Goal: Download file/media

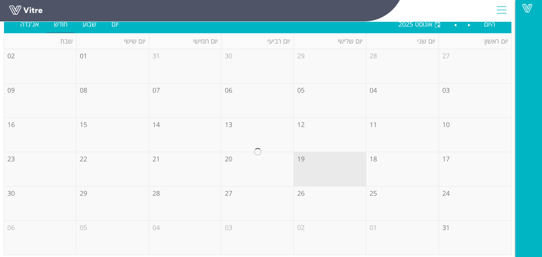
scroll to position [84, 0]
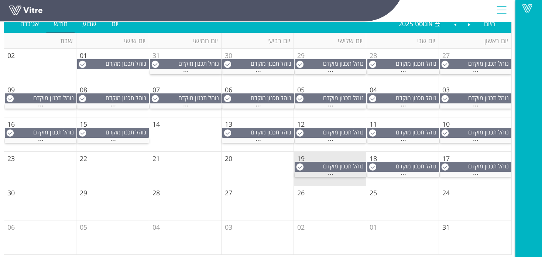
click at [330, 172] on span "..." at bounding box center [331, 172] width 6 height 8
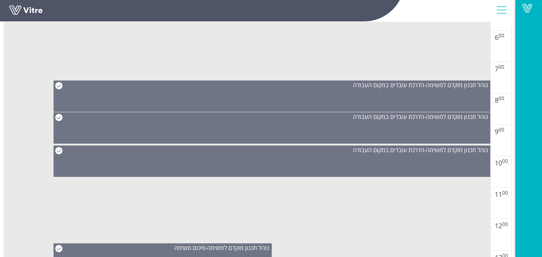
click at [352, 137] on div "נוהל תכנון מוקדם למשימה - הדרכת עובדים במקום העבודה" at bounding box center [272, 127] width 437 height 31
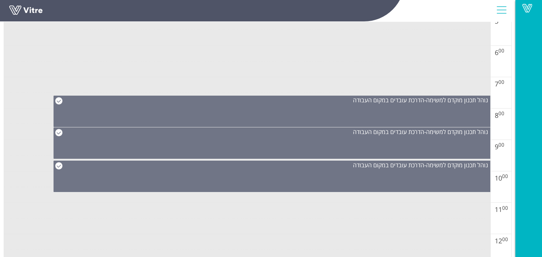
scroll to position [261, 0]
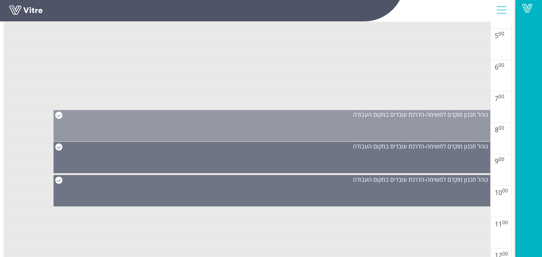
click at [355, 118] on div "נוהל תכנון מוקדם למשימה - הדרכת עובדים במקום העבודה" at bounding box center [272, 125] width 437 height 31
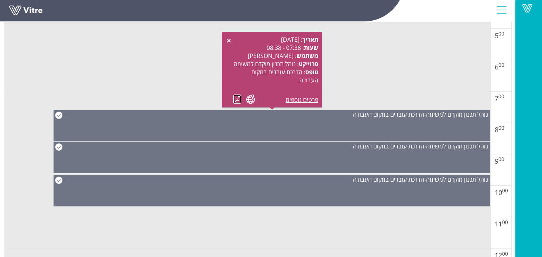
click at [236, 100] on link at bounding box center [237, 98] width 8 height 9
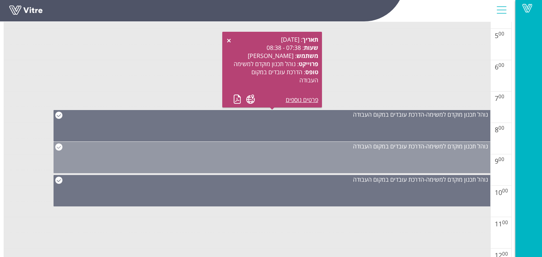
click at [363, 149] on span "הדרכת עובדים במקום העבודה" at bounding box center [388, 146] width 71 height 8
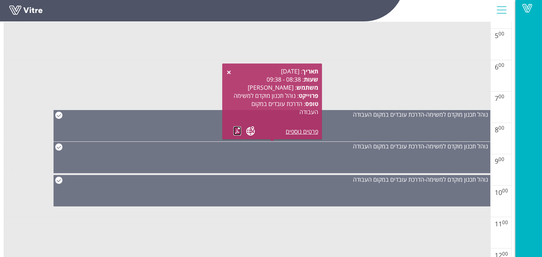
click at [234, 128] on link at bounding box center [237, 130] width 8 height 9
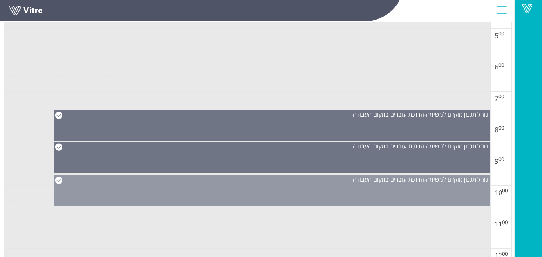
click at [334, 186] on div "נוהל תכנון מוקדם למשימה - הדרכת עובדים במקום העבודה" at bounding box center [272, 190] width 437 height 31
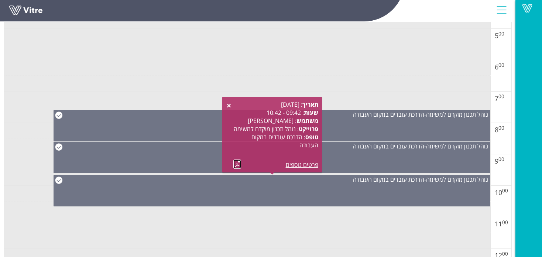
click at [235, 165] on link at bounding box center [237, 163] width 8 height 9
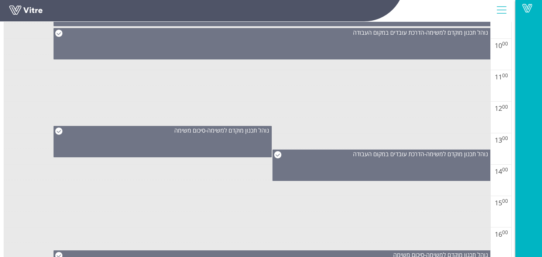
scroll to position [409, 0]
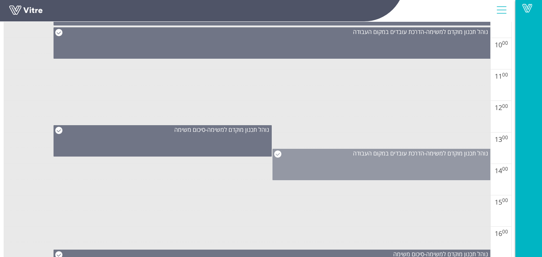
click at [370, 157] on div "נוהל תכנון מוקדם למשימה - הדרכת עובדים במקום העבודה" at bounding box center [381, 164] width 218 height 31
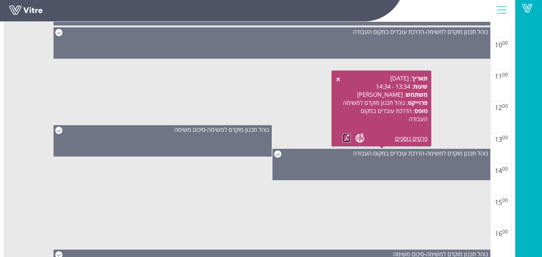
click at [344, 138] on link at bounding box center [346, 137] width 8 height 9
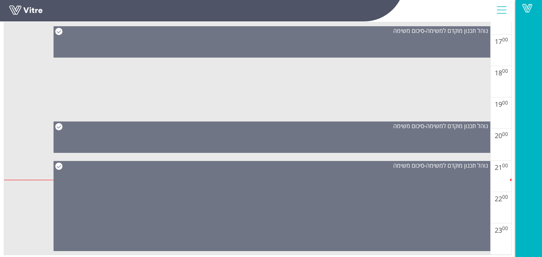
scroll to position [634, 0]
